Goal: Transaction & Acquisition: Purchase product/service

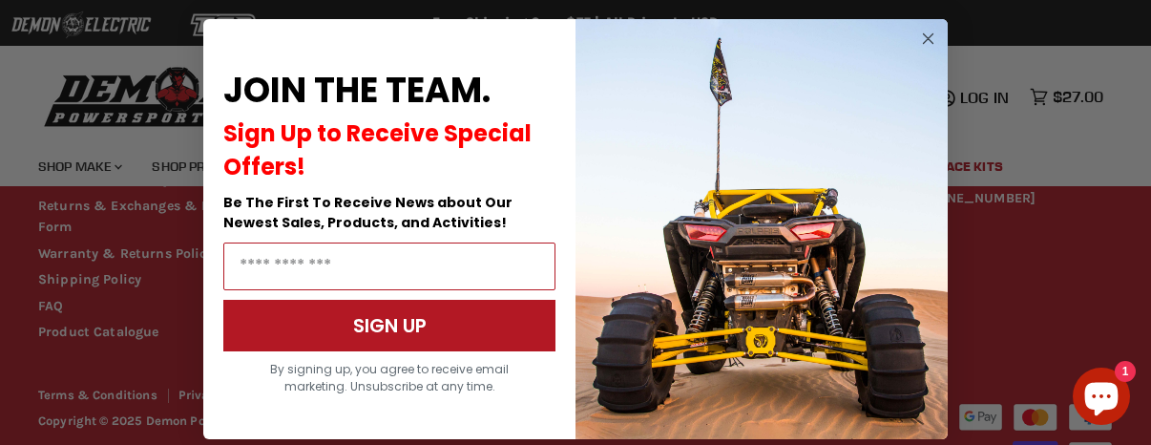
scroll to position [1825, 0]
